Goal: Navigation & Orientation: Go to known website

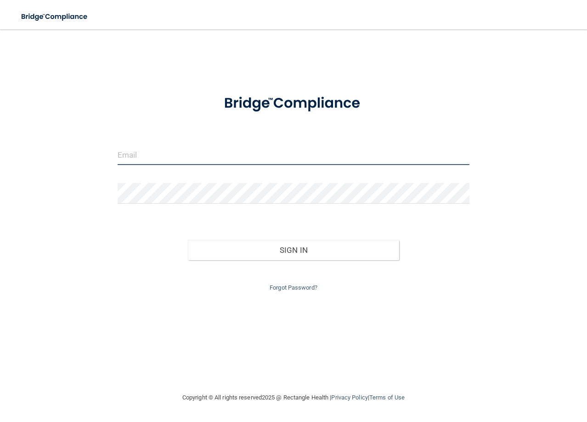
click at [153, 160] on input "email" at bounding box center [294, 154] width 352 height 21
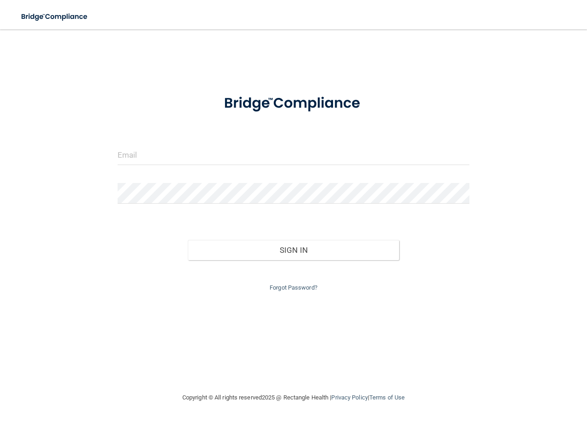
click at [181, 181] on form "Invalid email/password. You don't have permission to access that page. Sign In …" at bounding box center [294, 189] width 352 height 209
